Goal: Find specific page/section: Find specific page/section

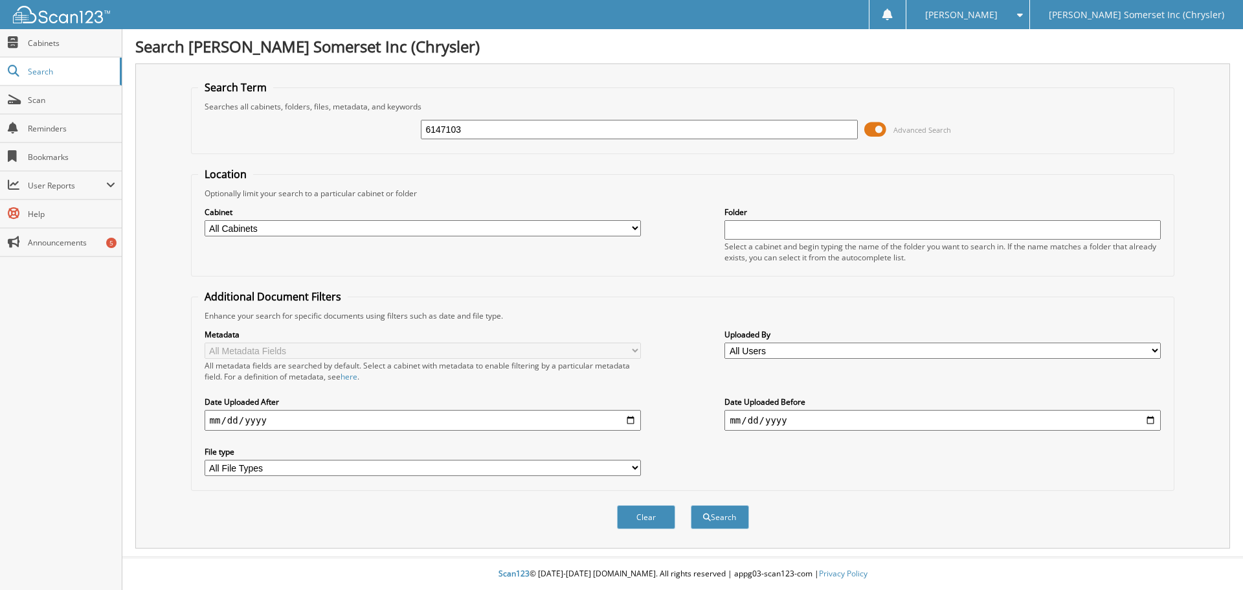
type input "6147103"
click at [691, 505] on button "Search" at bounding box center [720, 517] width 58 height 24
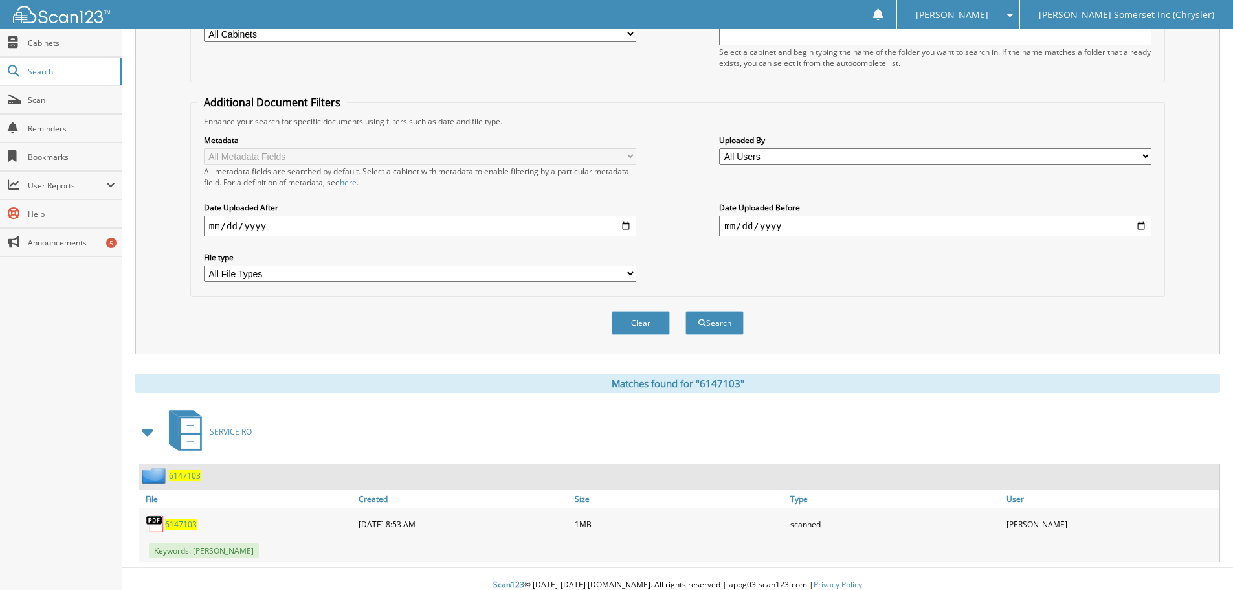
scroll to position [206, 0]
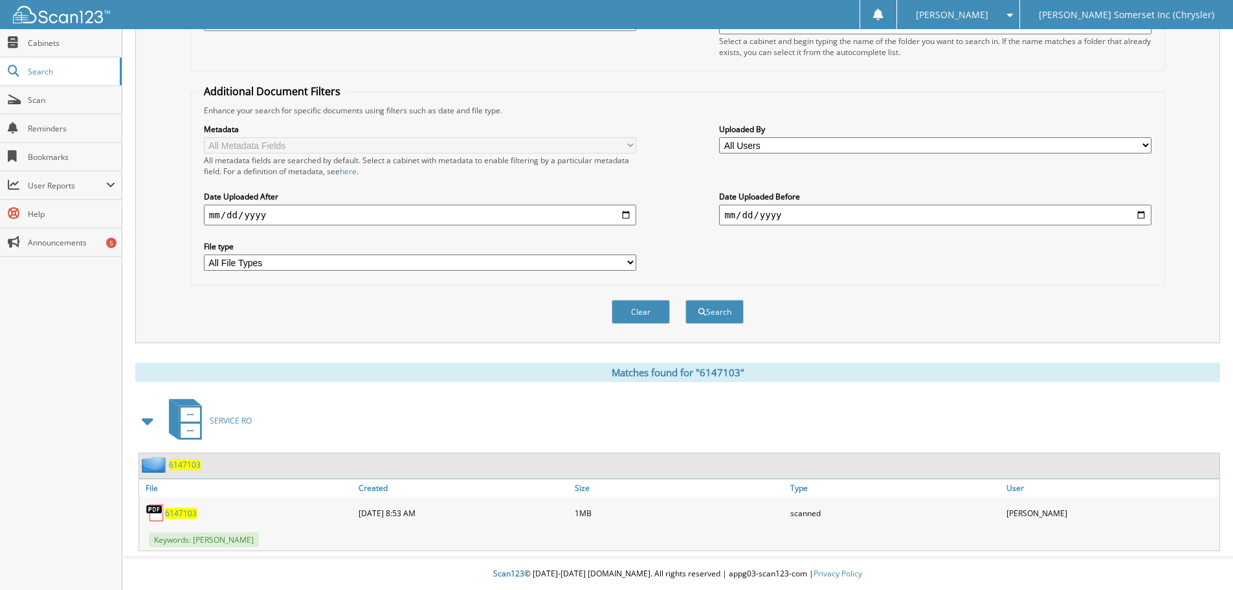
click at [172, 509] on span "6147103" at bounding box center [181, 512] width 32 height 11
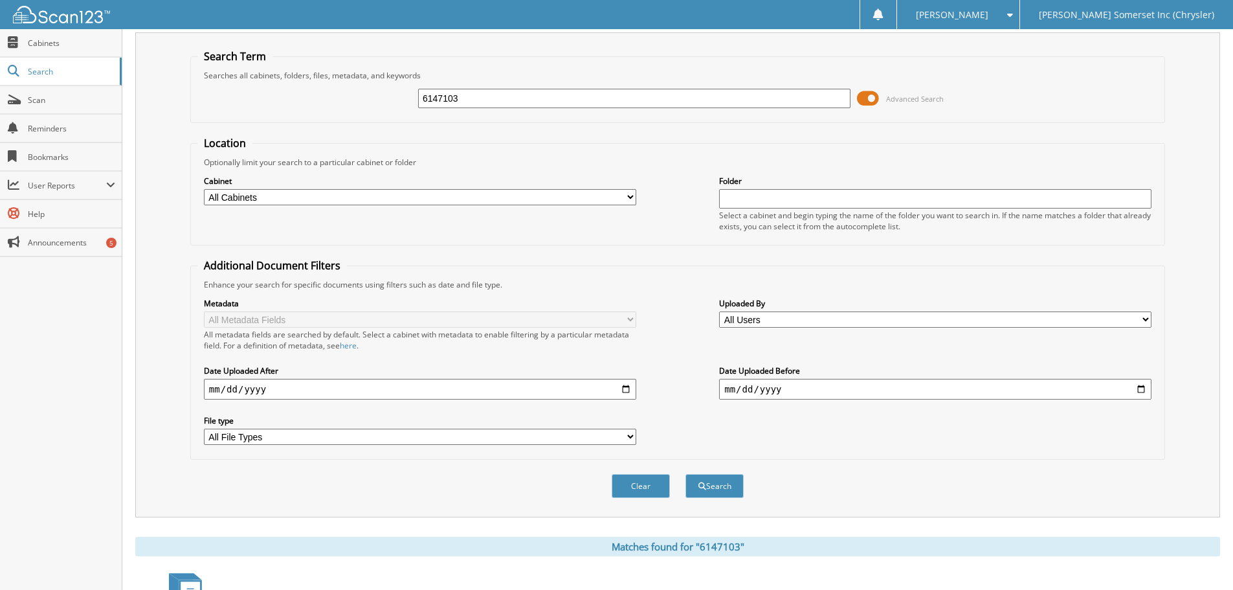
scroll to position [12, 0]
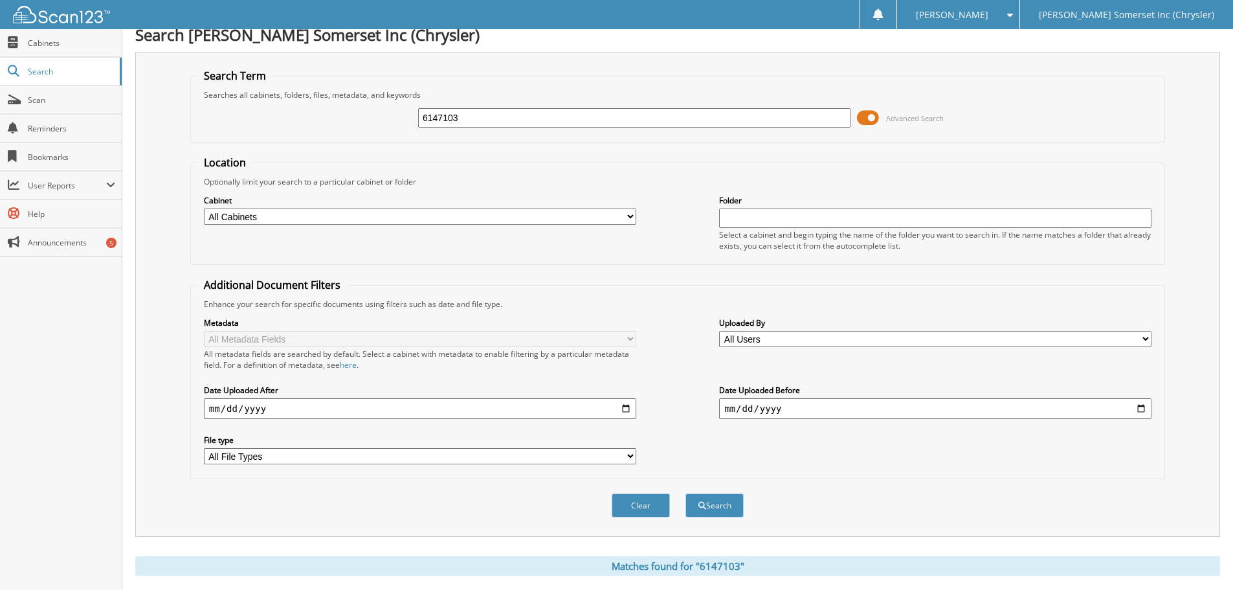
click at [483, 114] on input "6147103" at bounding box center [634, 117] width 432 height 19
type input "6147403"
click at [685, 493] on button "Search" at bounding box center [714, 505] width 58 height 24
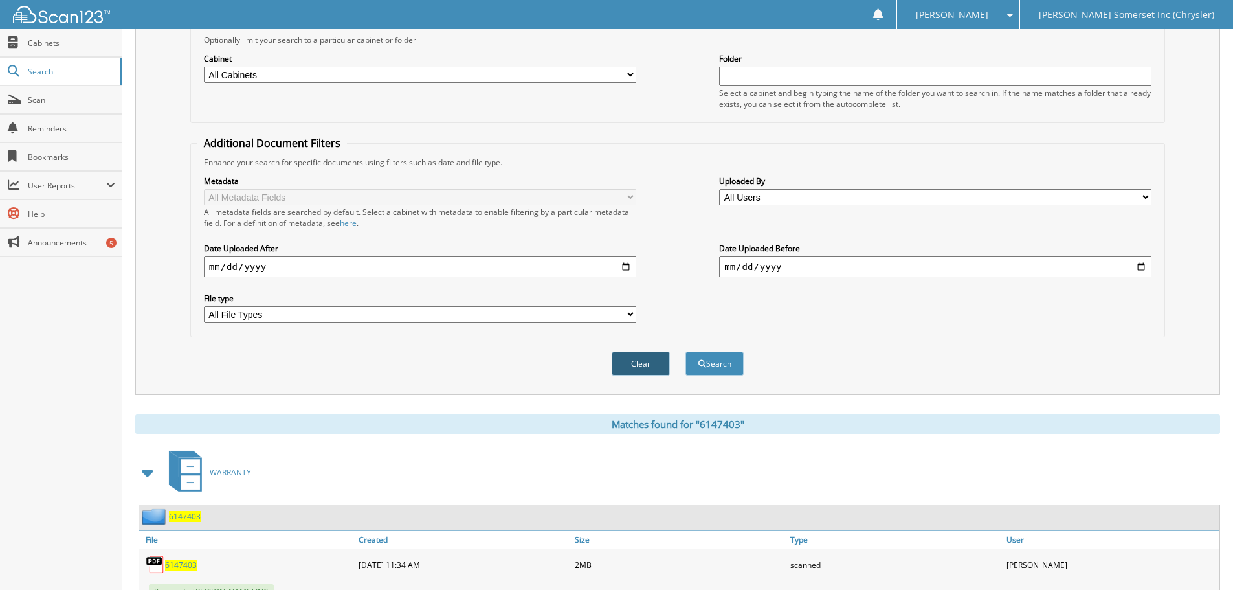
scroll to position [206, 0]
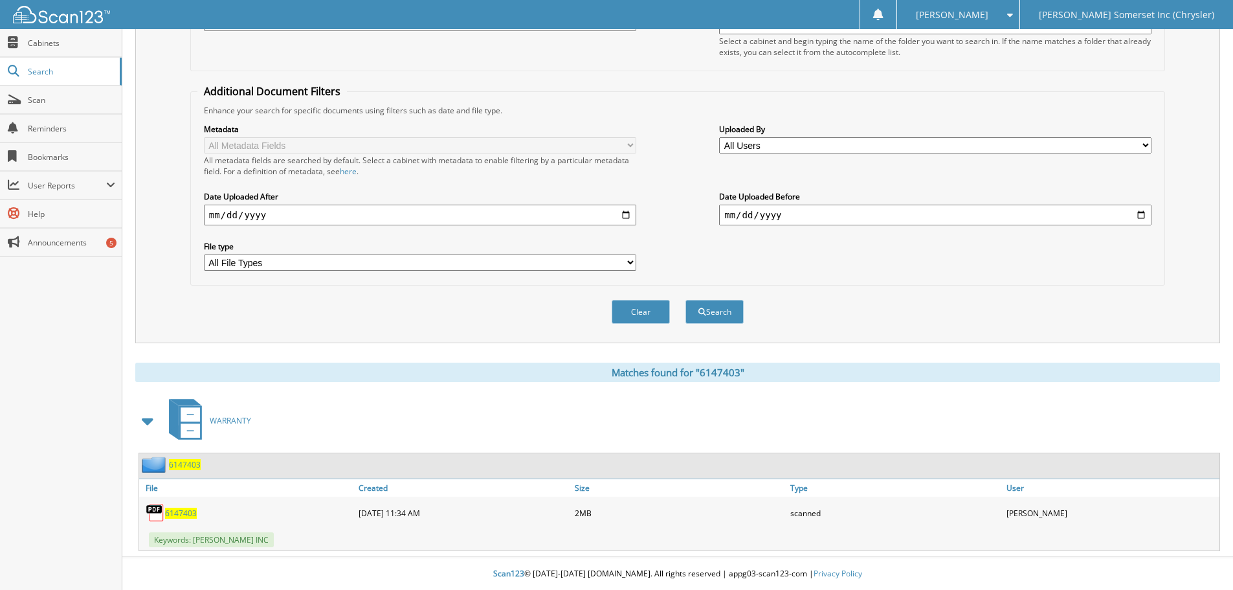
click at [171, 509] on span "6147403" at bounding box center [181, 512] width 32 height 11
